Goal: Information Seeking & Learning: Find specific fact

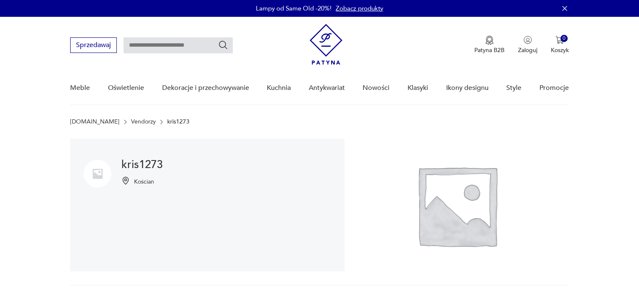
click at [168, 50] on input "text" at bounding box center [177, 45] width 109 height 16
type input "*****"
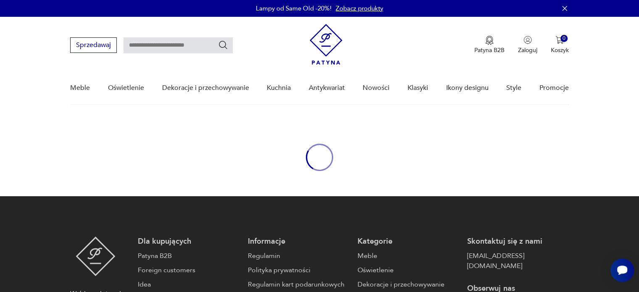
type input "*****"
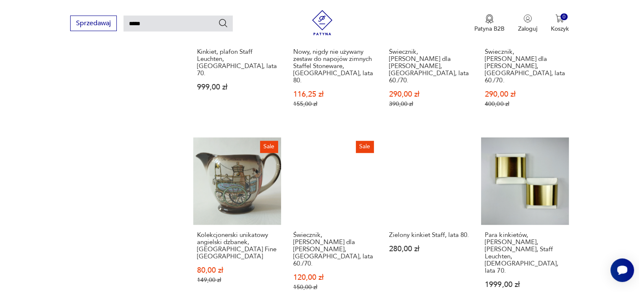
scroll to position [713, 0]
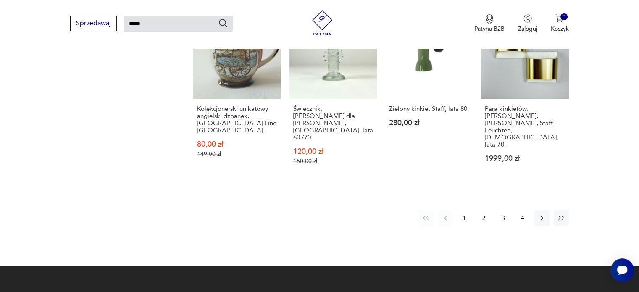
click at [484, 210] on button "2" at bounding box center [483, 217] width 15 height 15
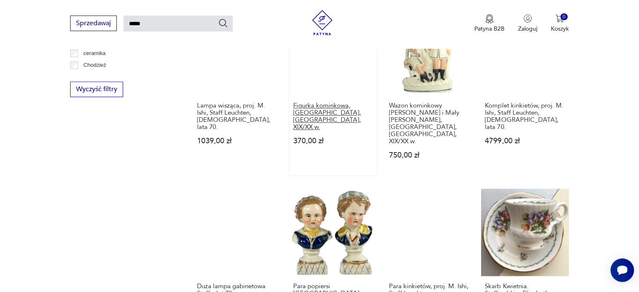
scroll to position [589, 0]
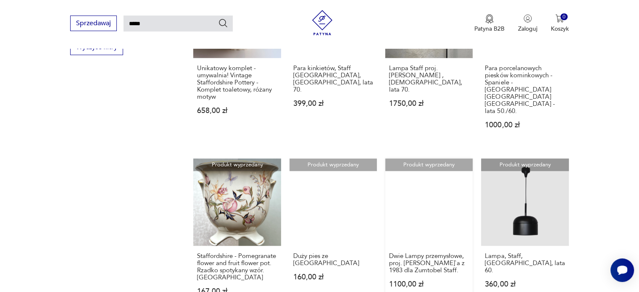
scroll to position [660, 0]
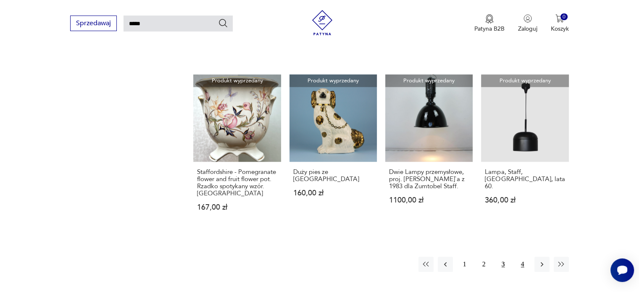
click at [524, 257] on button "4" at bounding box center [522, 264] width 15 height 15
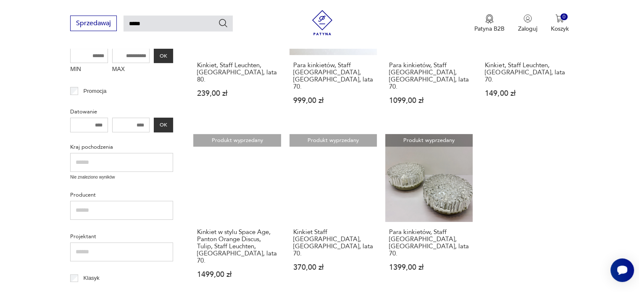
scroll to position [294, 0]
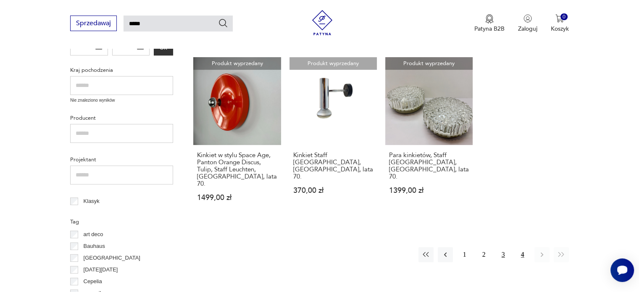
click at [506, 247] on button "3" at bounding box center [502, 254] width 15 height 15
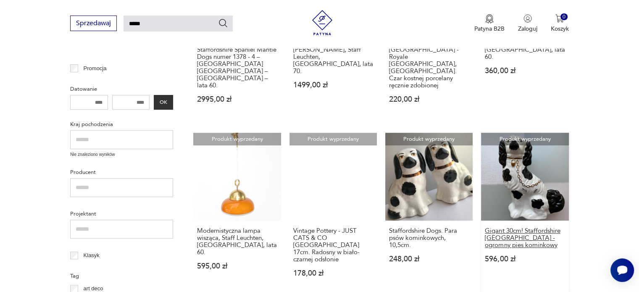
scroll to position [408, 0]
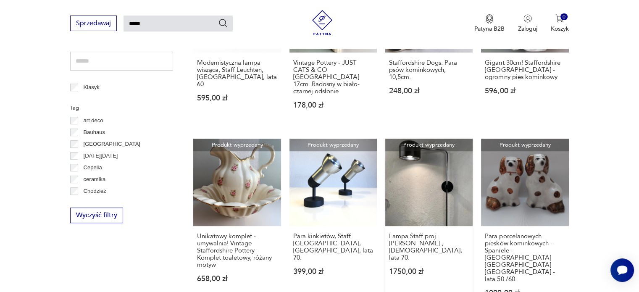
click at [441, 176] on link "Produkt wyprzedany Lampa Staff proj. [PERSON_NAME] ,[DEMOGRAPHIC_DATA], lata 70…" at bounding box center [428, 226] width 87 height 174
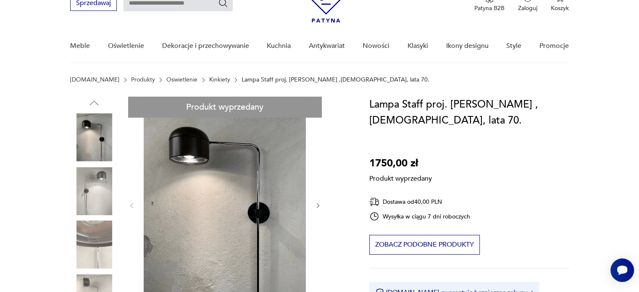
scroll to position [42, 0]
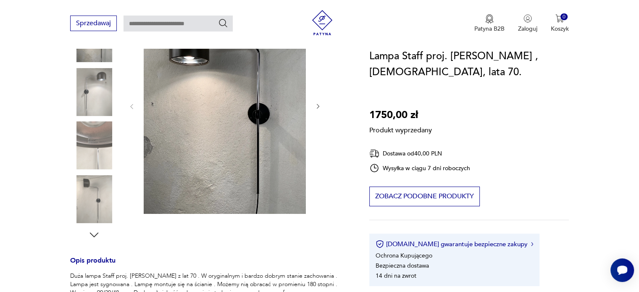
scroll to position [84, 0]
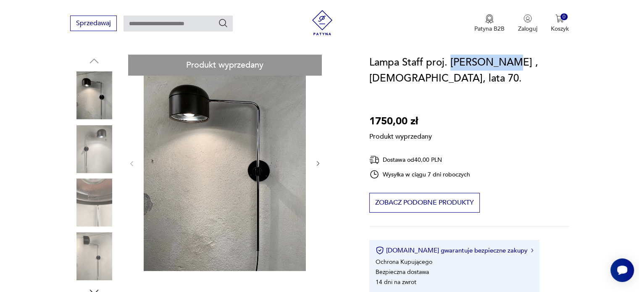
click at [505, 60] on h1 "Lampa Staff proj. [PERSON_NAME] ,[DEMOGRAPHIC_DATA], lata 70." at bounding box center [468, 71] width 199 height 32
drag, startPoint x: 401, startPoint y: 64, endPoint x: 504, endPoint y: 58, distance: 102.6
click at [516, 59] on h1 "Lampa Staff proj. [PERSON_NAME] ,[DEMOGRAPHIC_DATA], lata 70." at bounding box center [468, 71] width 199 height 32
